Goal: Task Accomplishment & Management: Use online tool/utility

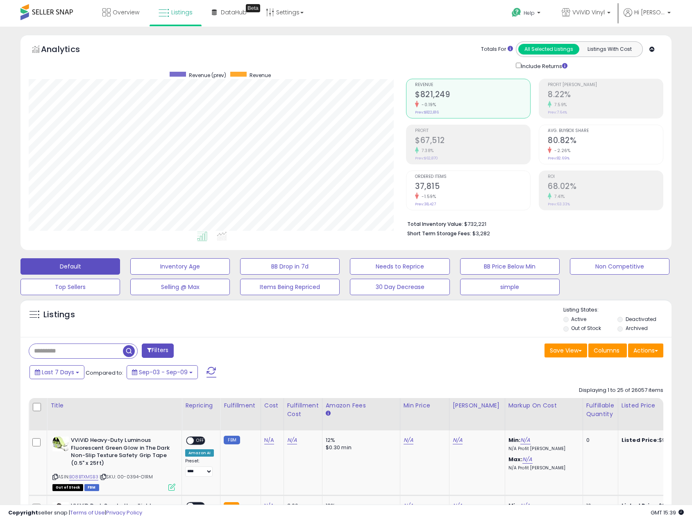
scroll to position [168, 377]
click at [43, 14] on span at bounding box center [46, 12] width 52 height 16
click at [128, 11] on span "Overview" at bounding box center [126, 12] width 27 height 8
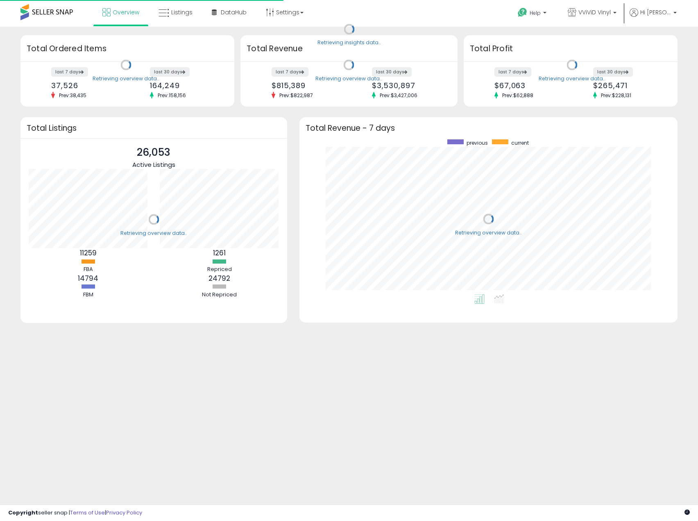
scroll to position [155, 362]
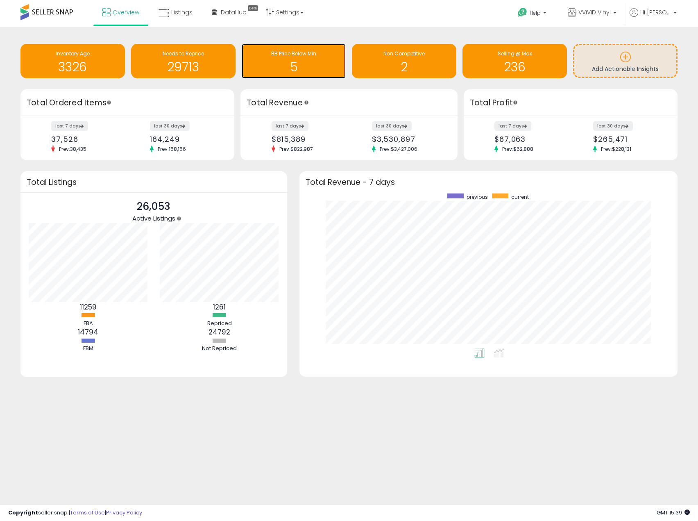
click at [311, 57] on div "BB Price Below Min" at bounding box center [294, 54] width 96 height 8
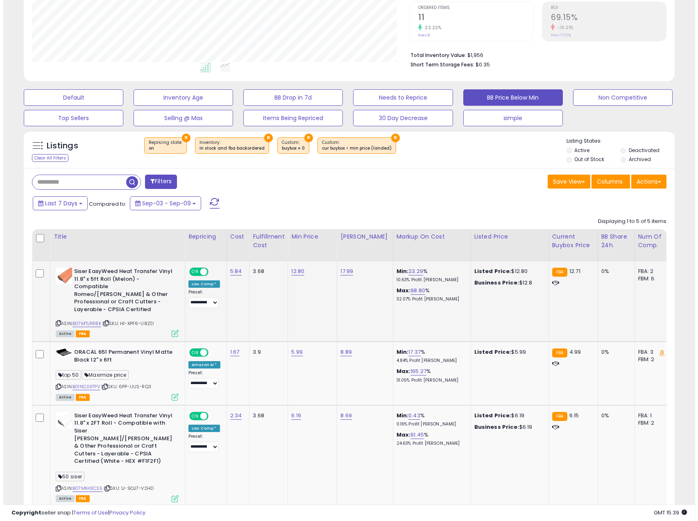
scroll to position [205, 0]
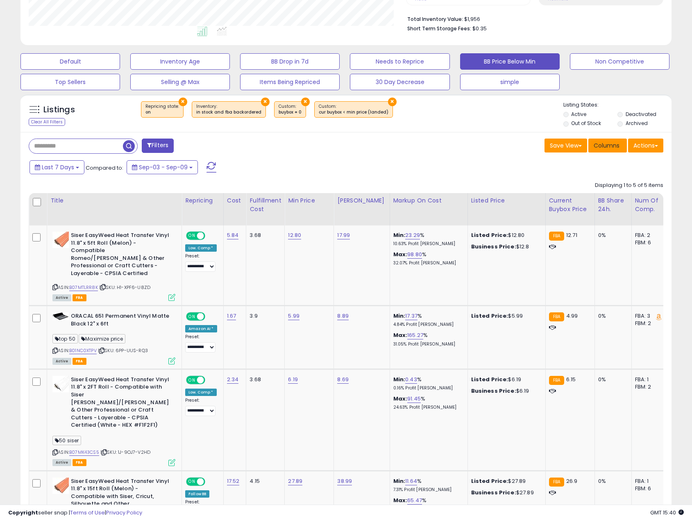
click at [613, 148] on span "Columns" at bounding box center [607, 145] width 26 height 8
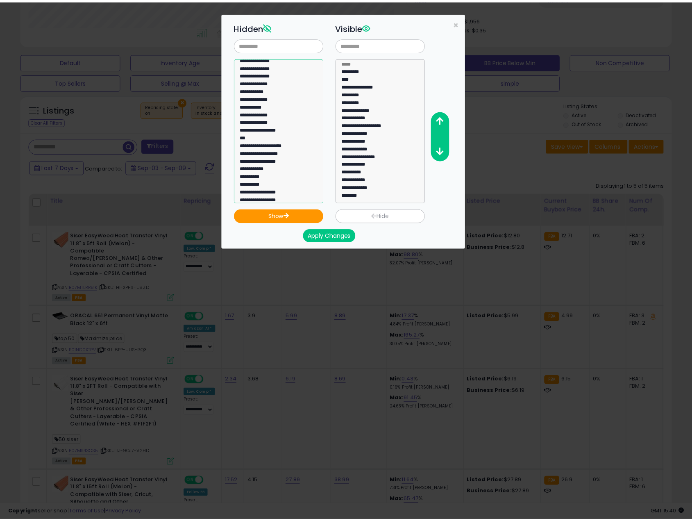
scroll to position [545, 0]
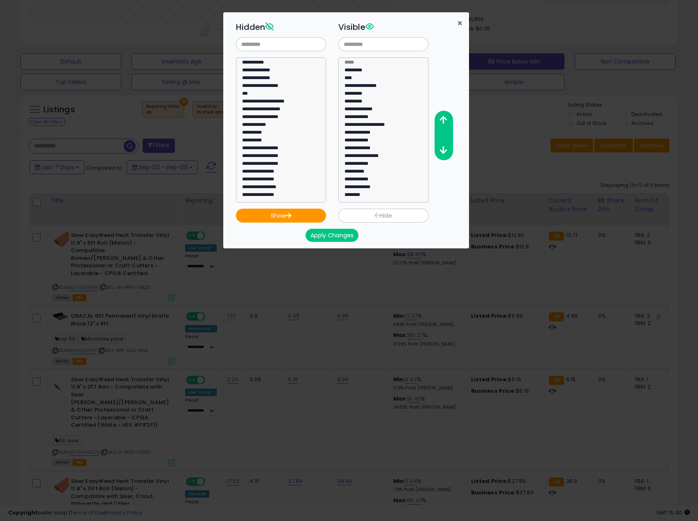
click at [460, 22] on span "×" at bounding box center [459, 23] width 5 height 12
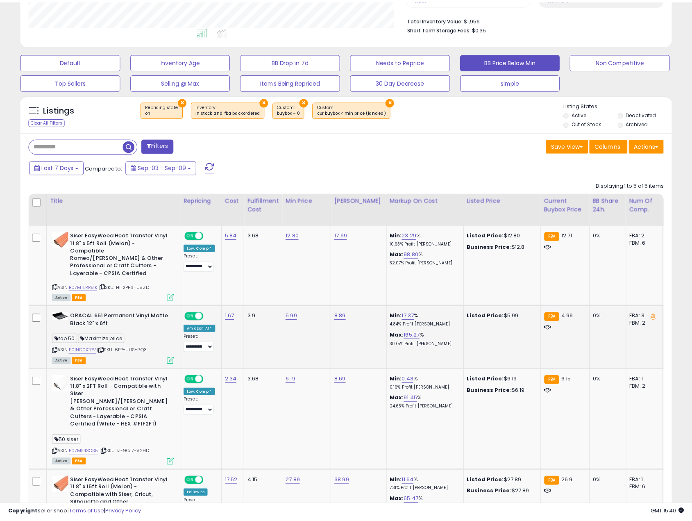
scroll to position [409560, 409350]
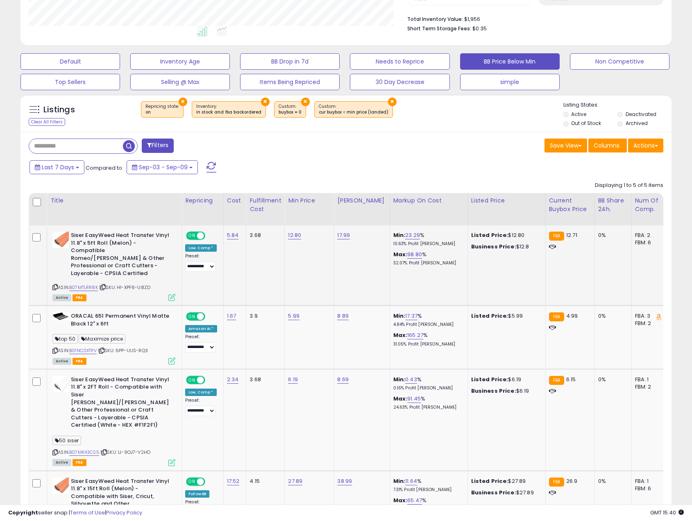
click at [57, 285] on icon at bounding box center [54, 287] width 5 height 5
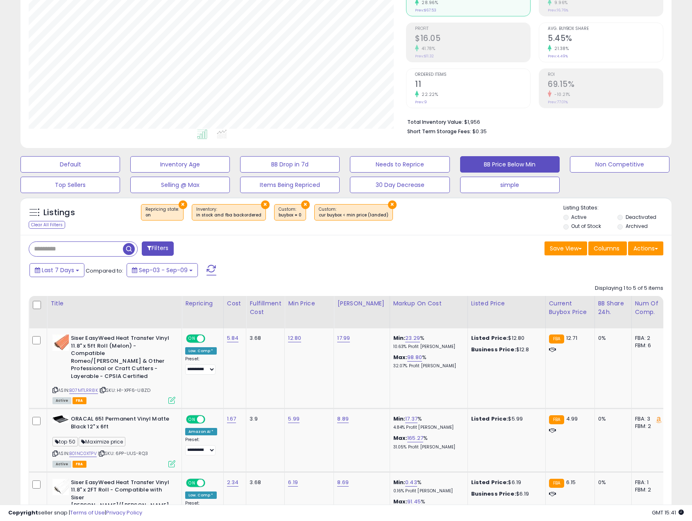
scroll to position [0, 0]
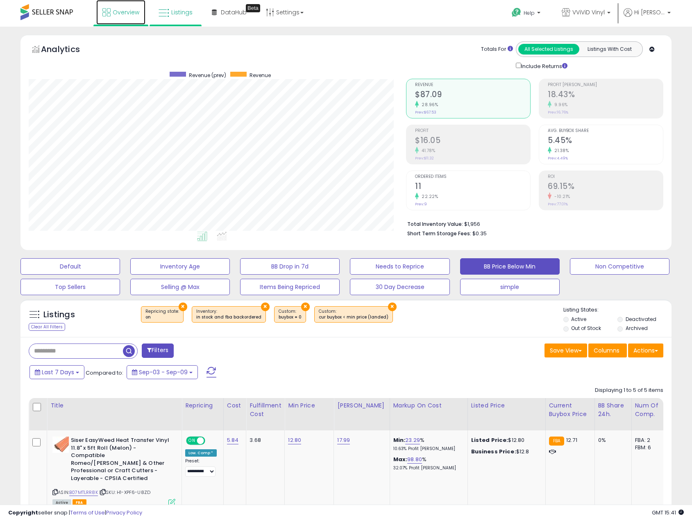
click at [111, 12] on link "Overview" at bounding box center [120, 12] width 49 height 25
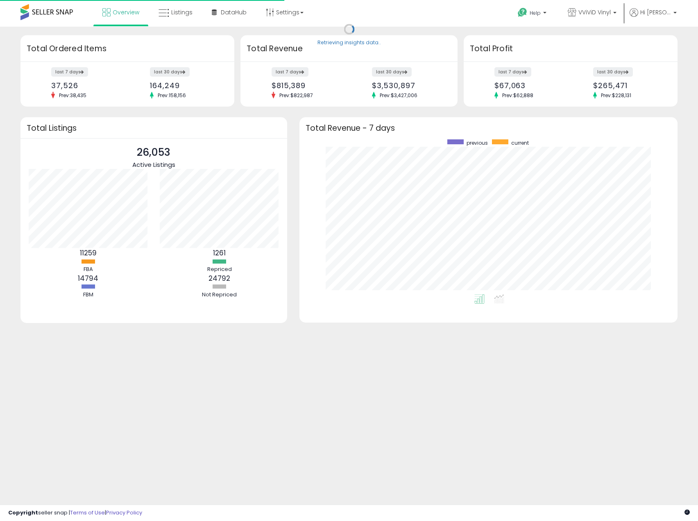
scroll to position [155, 362]
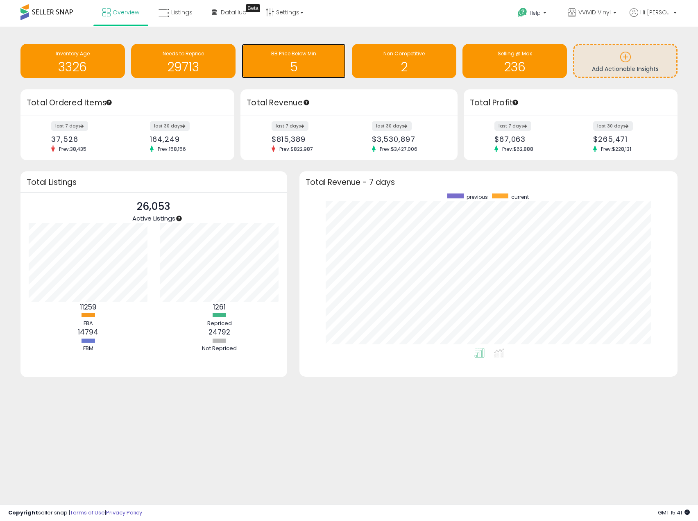
click at [299, 62] on h1 "5" at bounding box center [294, 67] width 96 height 14
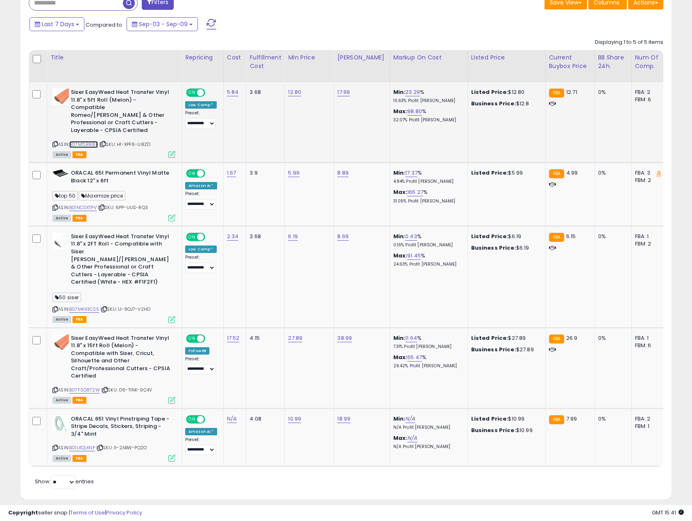
click at [84, 141] on link "B07MTLRR8K" at bounding box center [83, 144] width 29 height 7
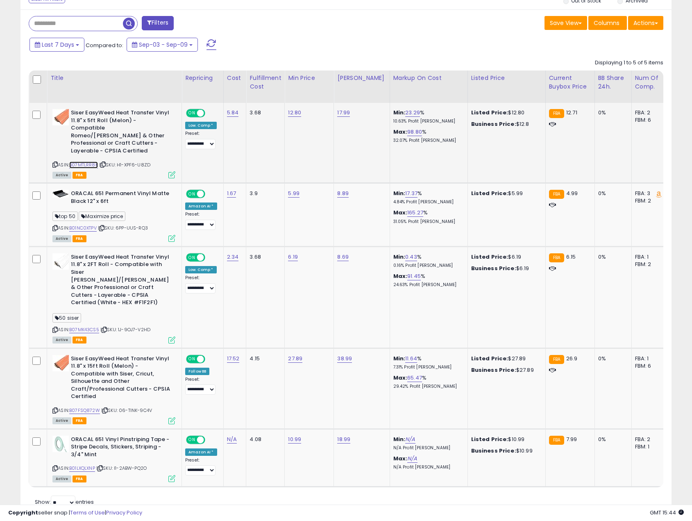
scroll to position [307, 0]
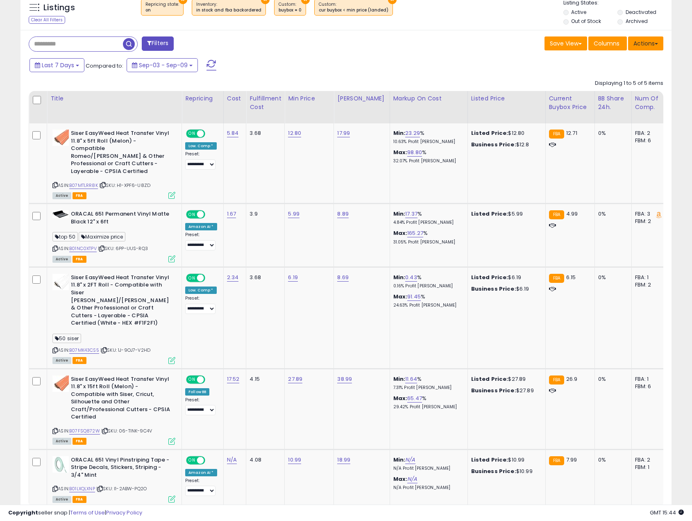
click at [660, 44] on button "Actions" at bounding box center [645, 43] width 35 height 14
click at [630, 81] on link "Export Visible Columns" at bounding box center [612, 81] width 90 height 13
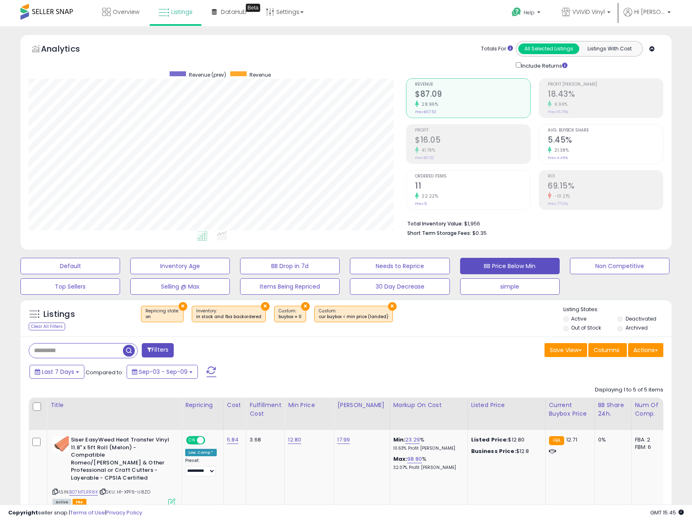
scroll to position [0, 0]
click at [661, 348] on button "Actions" at bounding box center [645, 350] width 35 height 14
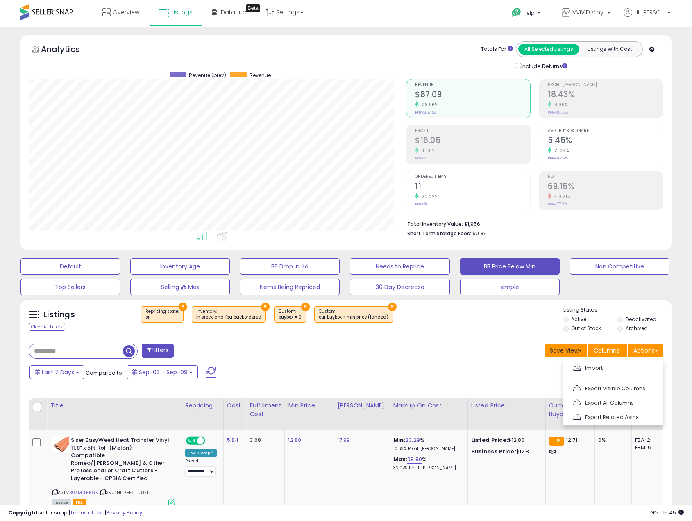
click at [578, 352] on button "Save View" at bounding box center [566, 350] width 43 height 14
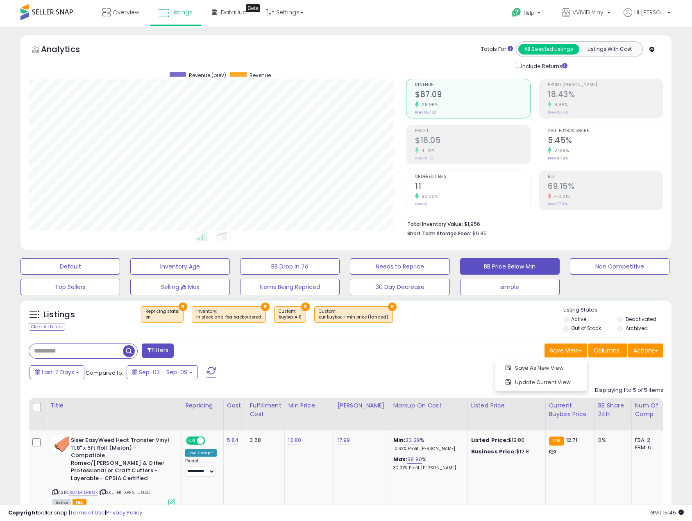
click at [302, 10] on link "Settings" at bounding box center [285, 12] width 50 height 25
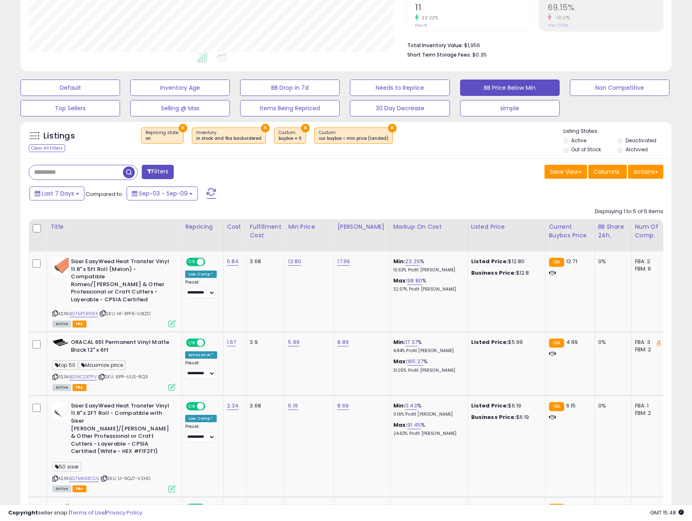
scroll to position [205, 0]
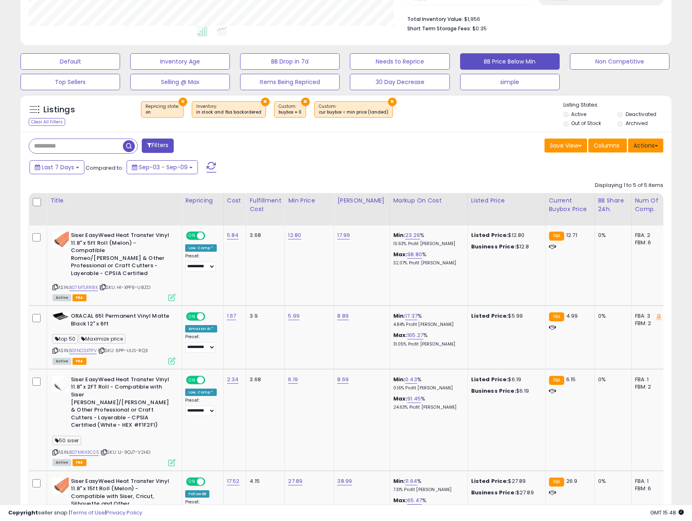
click at [654, 144] on button "Actions" at bounding box center [645, 145] width 35 height 14
click at [687, 222] on div "**********" at bounding box center [346, 241] width 684 height 822
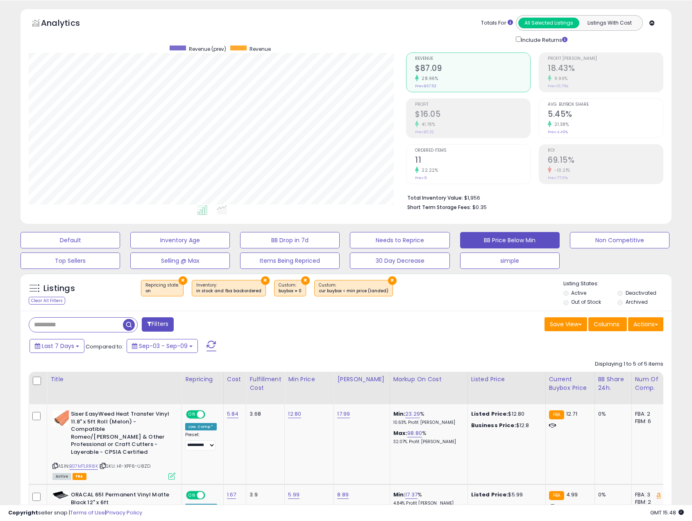
scroll to position [0, 0]
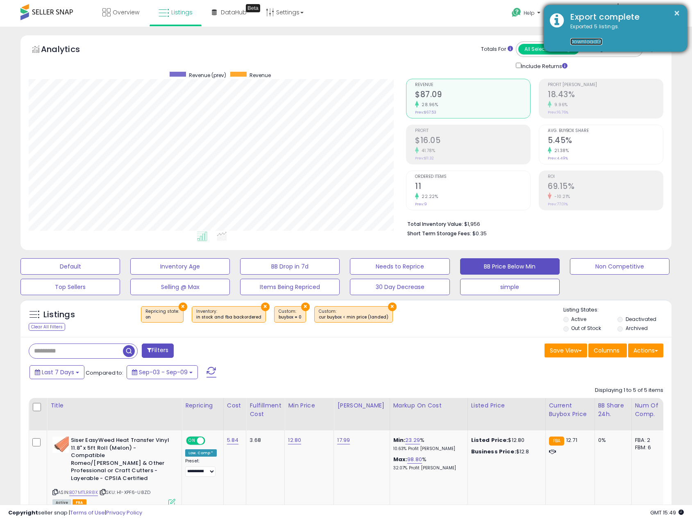
click at [587, 43] on link "Download" at bounding box center [586, 41] width 32 height 7
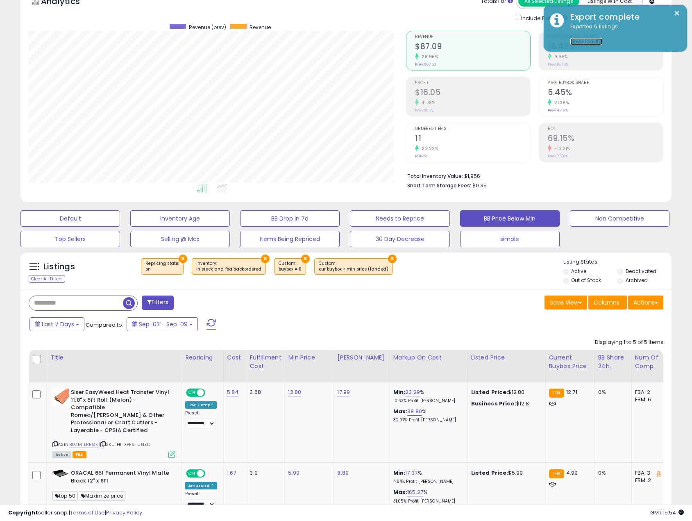
scroll to position [205, 0]
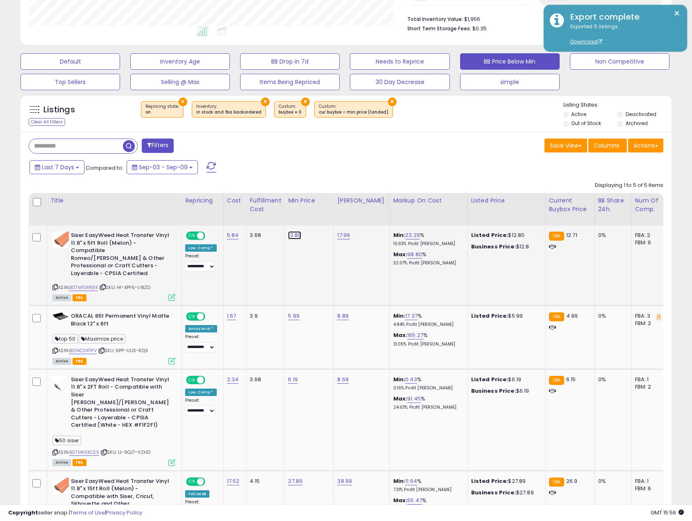
click at [293, 235] on link "12.80" at bounding box center [294, 235] width 13 height 8
click at [320, 270] on td "12.80 *****" at bounding box center [309, 265] width 49 height 80
click at [335, 213] on icon "button" at bounding box center [332, 213] width 5 height 5
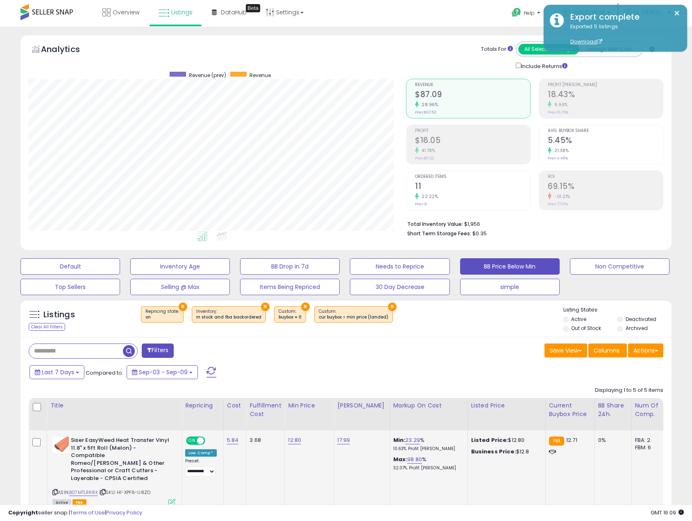
click at [68, 14] on span at bounding box center [46, 12] width 52 height 16
click at [52, 11] on span at bounding box center [46, 12] width 52 height 16
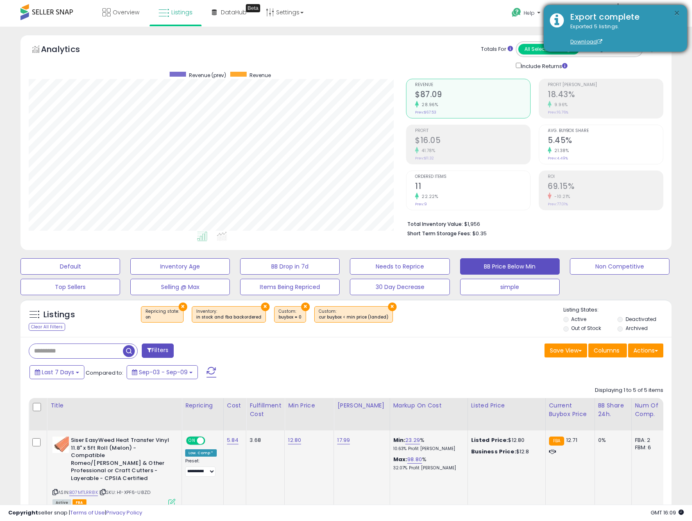
click at [676, 11] on button "×" at bounding box center [677, 13] width 7 height 10
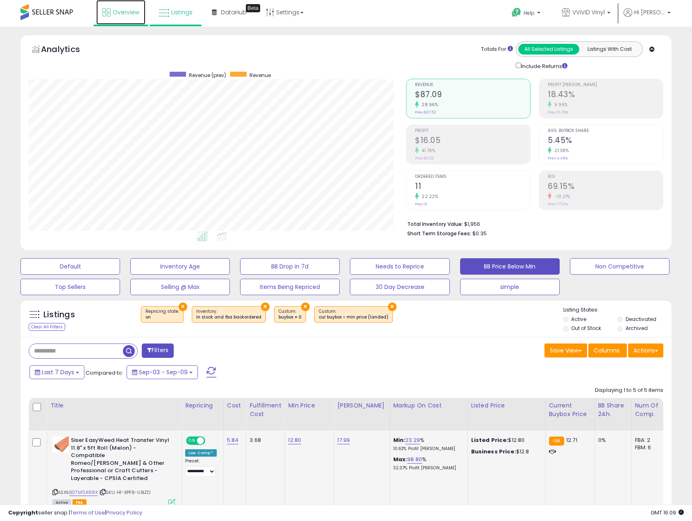
click at [122, 14] on span "Overview" at bounding box center [126, 12] width 27 height 8
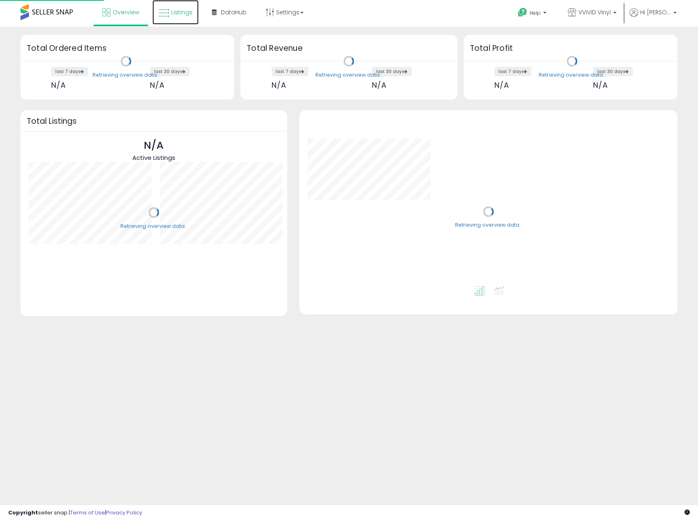
click at [168, 14] on icon at bounding box center [164, 13] width 11 height 11
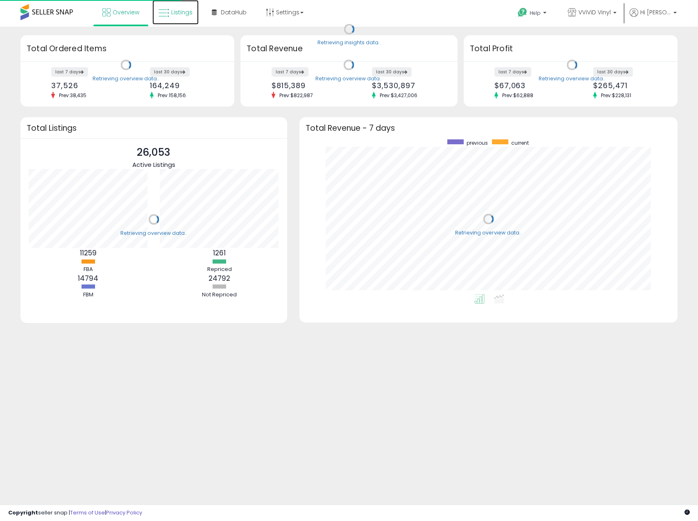
scroll to position [155, 362]
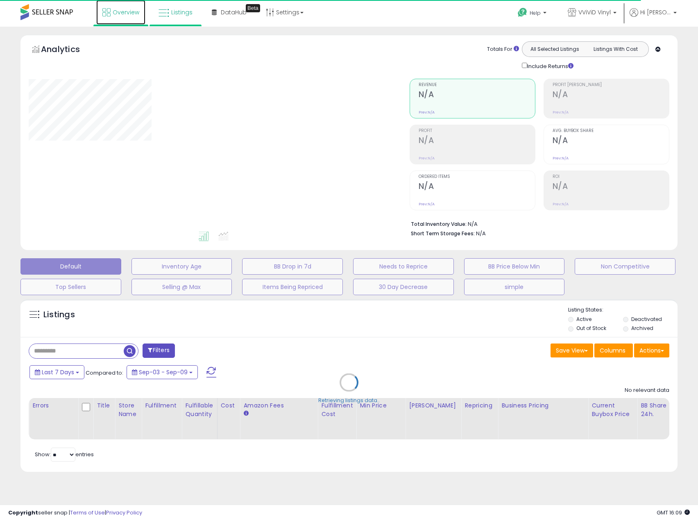
click at [116, 16] on link "Overview" at bounding box center [120, 12] width 49 height 25
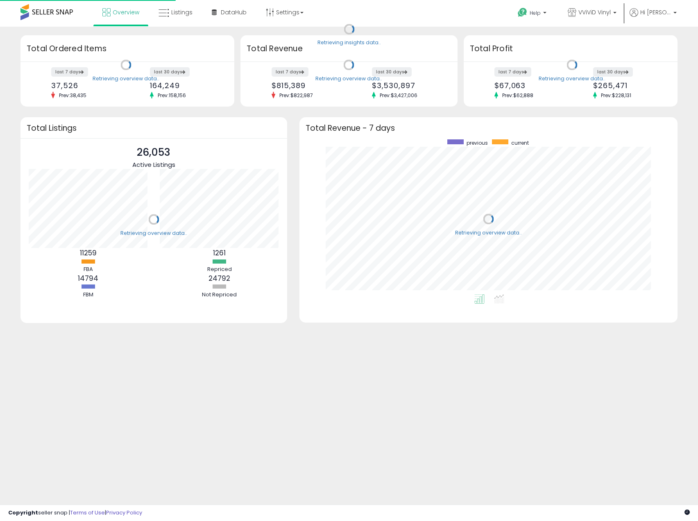
scroll to position [155, 362]
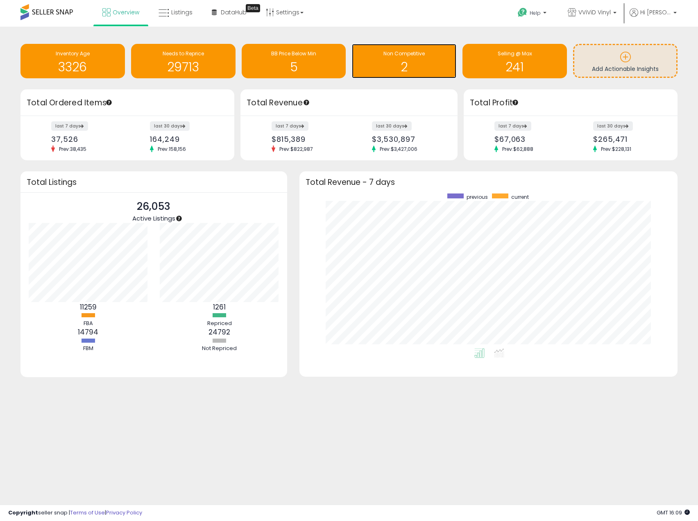
click at [411, 59] on div "2" at bounding box center [404, 62] width 96 height 24
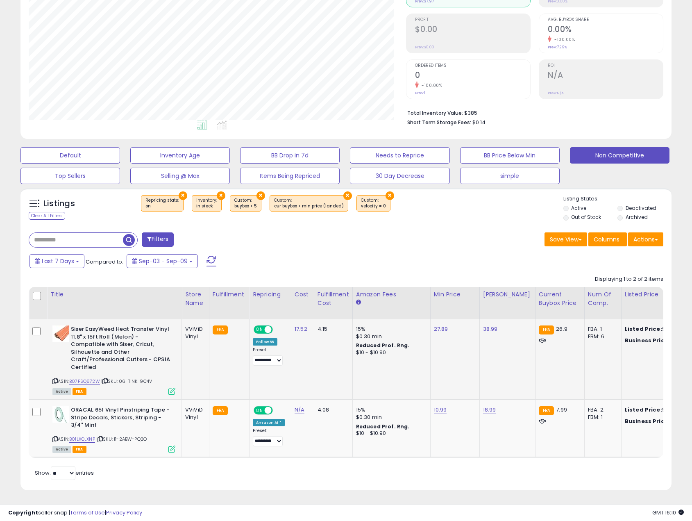
click at [54, 379] on icon at bounding box center [54, 381] width 5 height 5
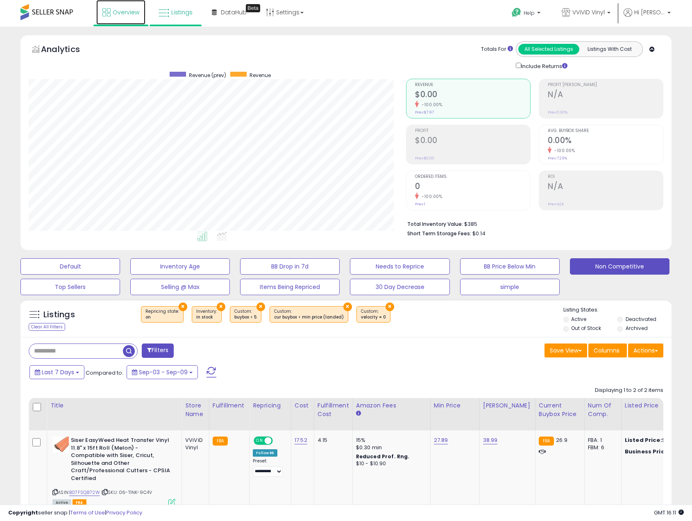
click at [123, 14] on span "Overview" at bounding box center [126, 12] width 27 height 8
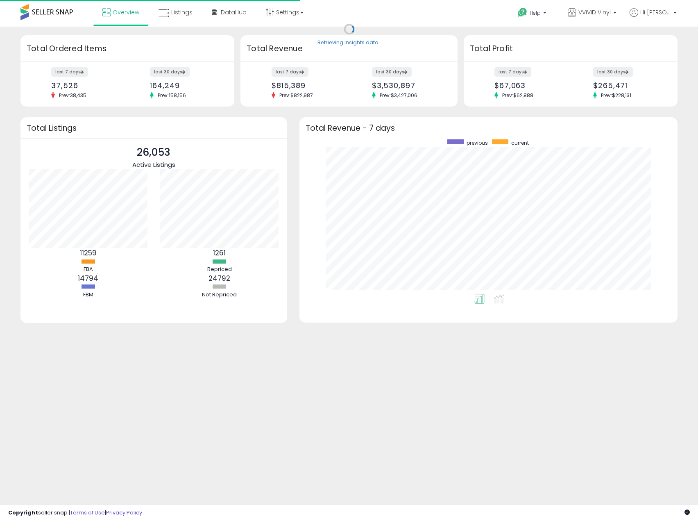
scroll to position [155, 362]
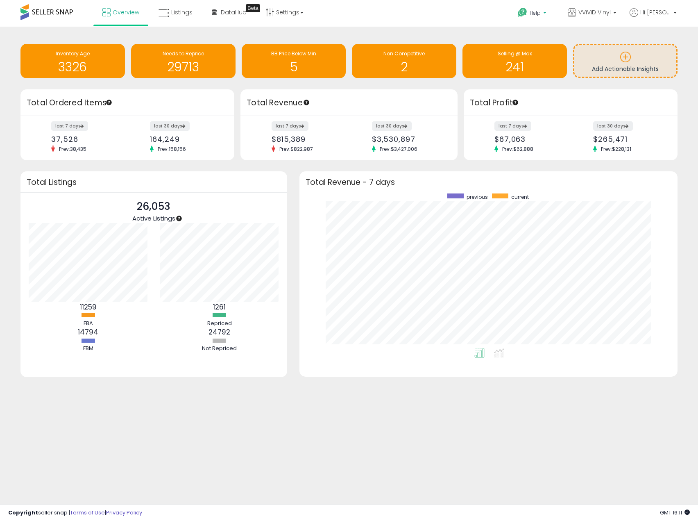
click at [546, 12] on b at bounding box center [544, 15] width 3 height 6
click at [553, 73] on link "Search Knowledge Hub" at bounding box center [540, 69] width 43 height 16
click at [524, 57] on div "Selling @ Max" at bounding box center [515, 54] width 96 height 8
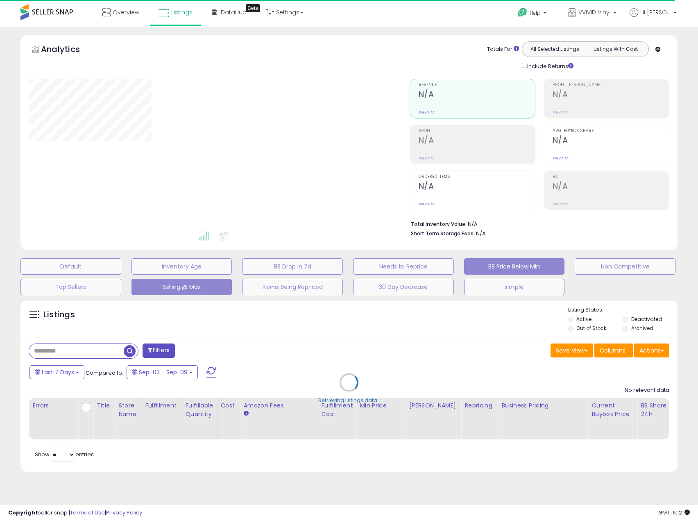
select select "**"
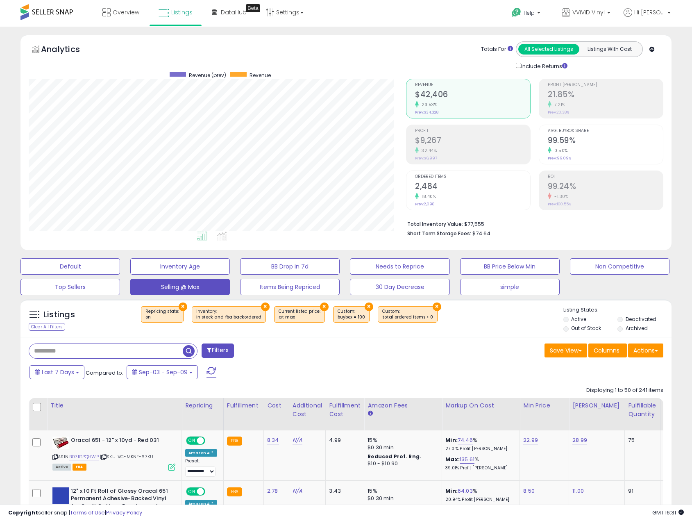
click at [59, 352] on input "text" at bounding box center [106, 351] width 154 height 14
paste input "**********"
type input "**********"
click at [188, 351] on span "button" at bounding box center [191, 351] width 12 height 12
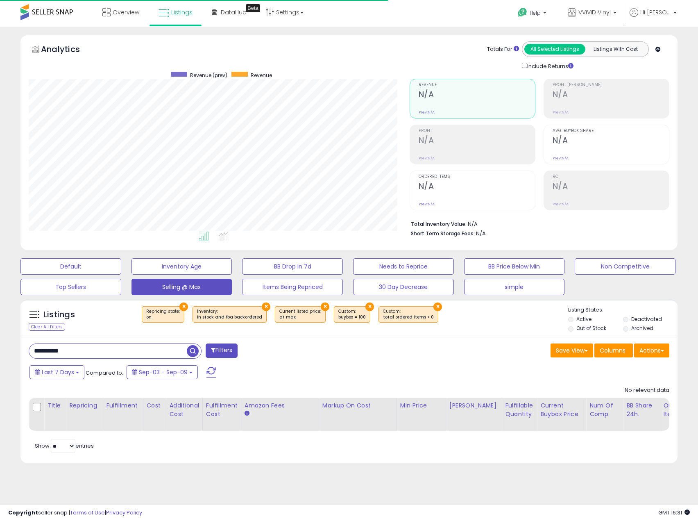
scroll to position [168, 381]
